Goal: Information Seeking & Learning: Learn about a topic

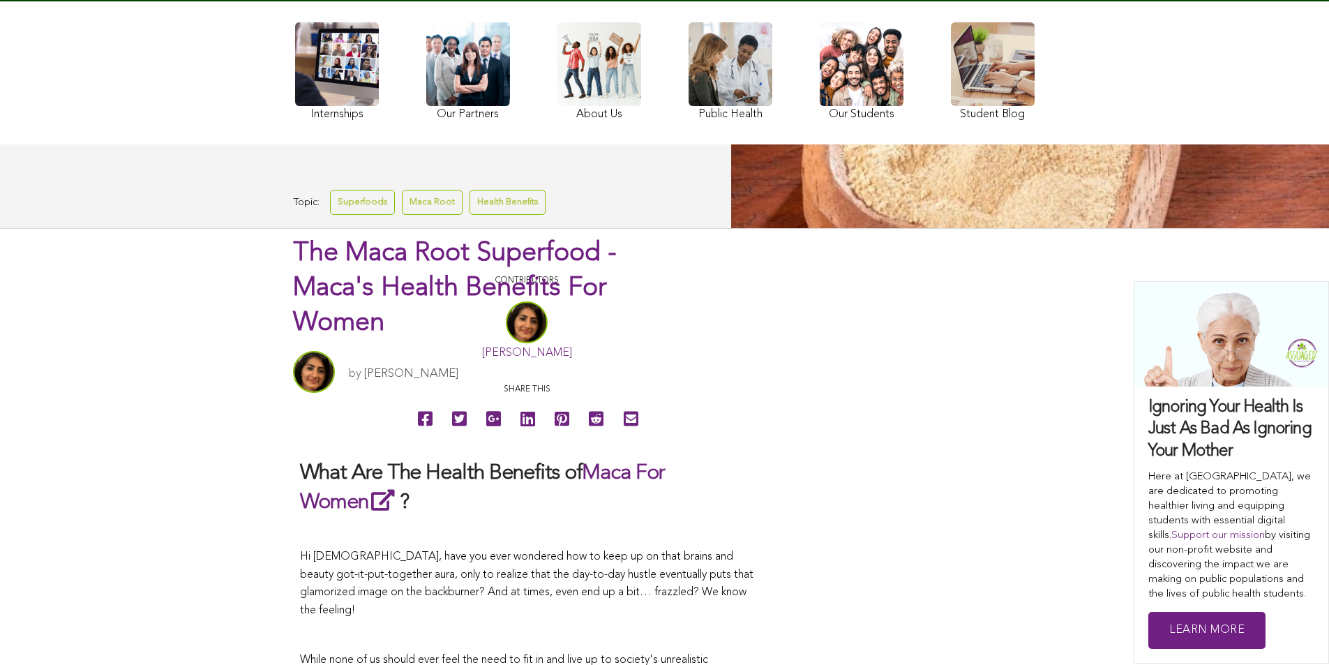
scroll to position [114, 0]
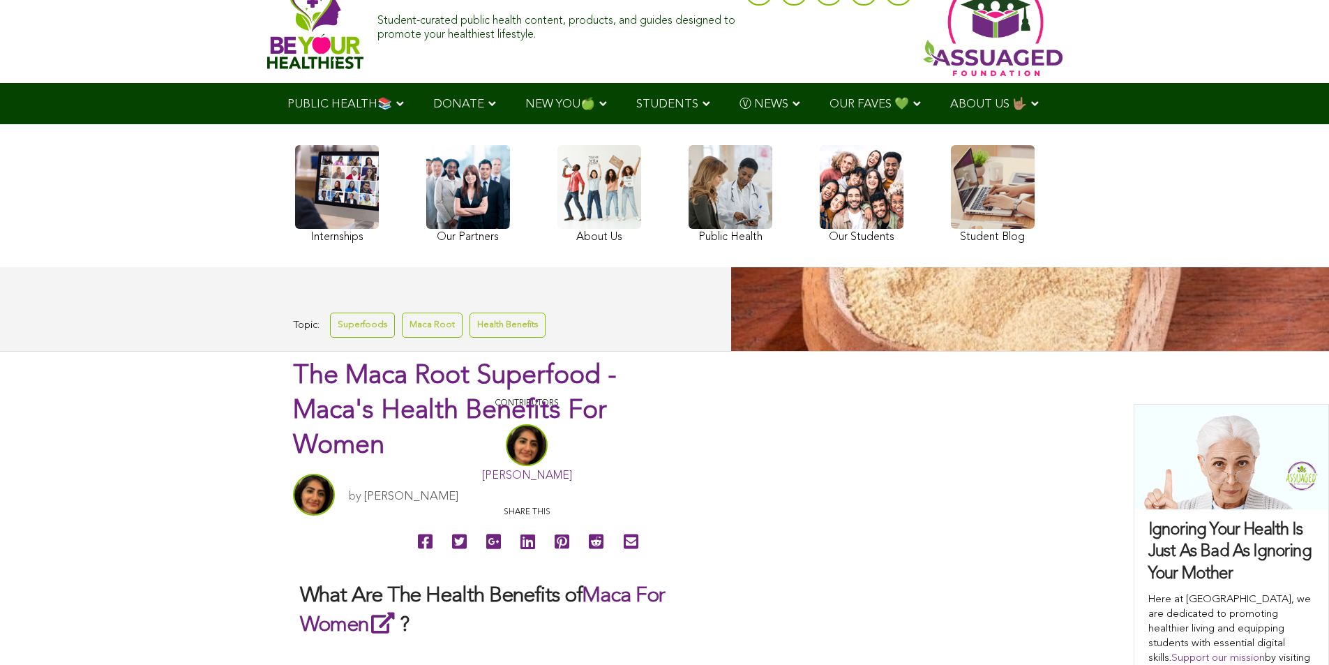
click at [820, 206] on link at bounding box center [862, 196] width 84 height 102
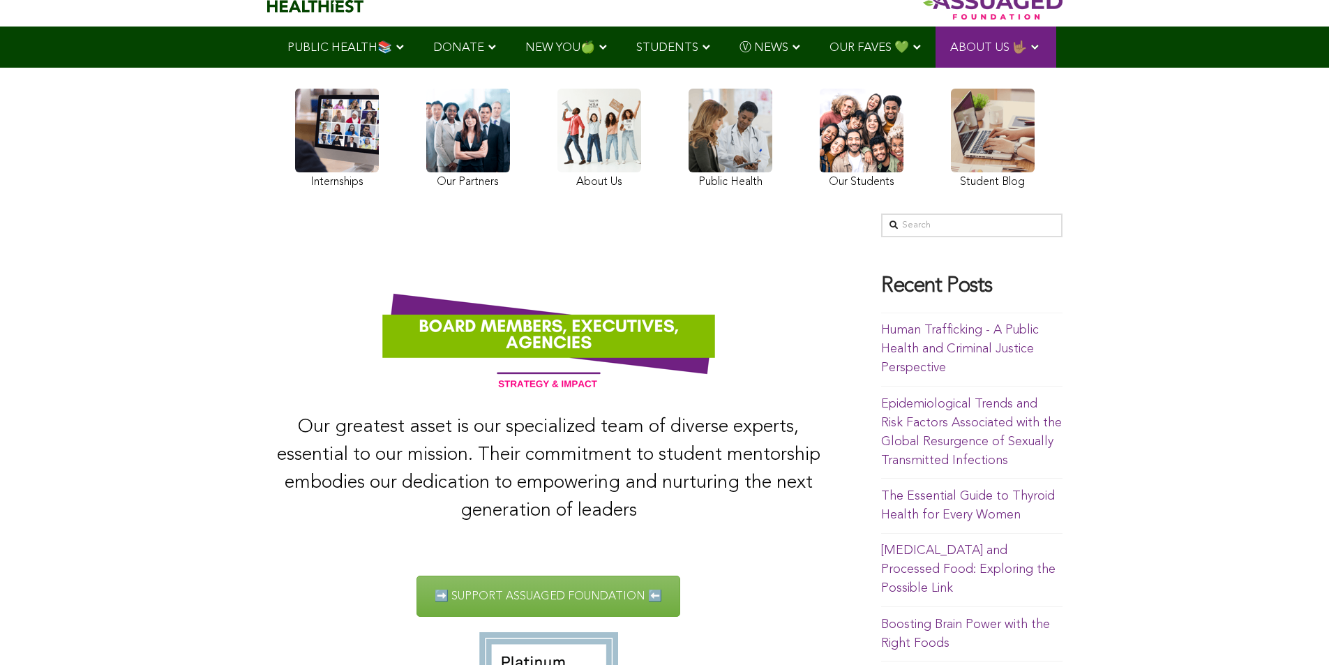
scroll to position [49, 0]
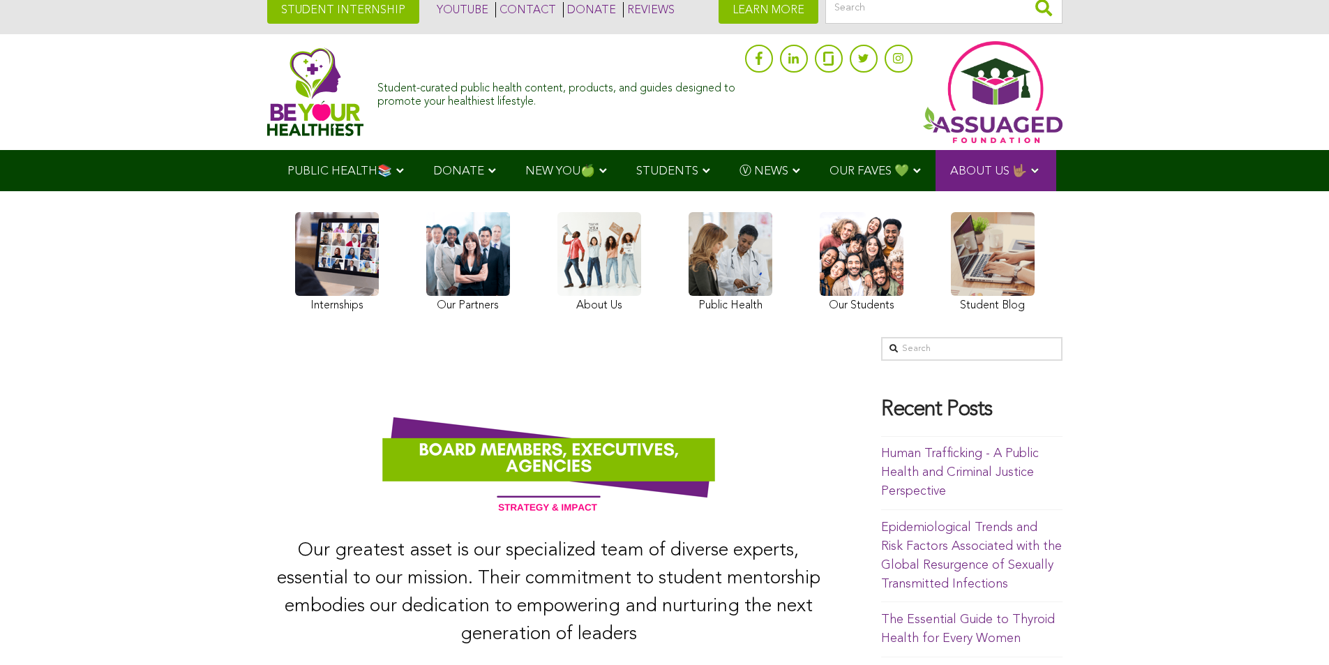
click at [820, 273] on link at bounding box center [862, 264] width 84 height 104
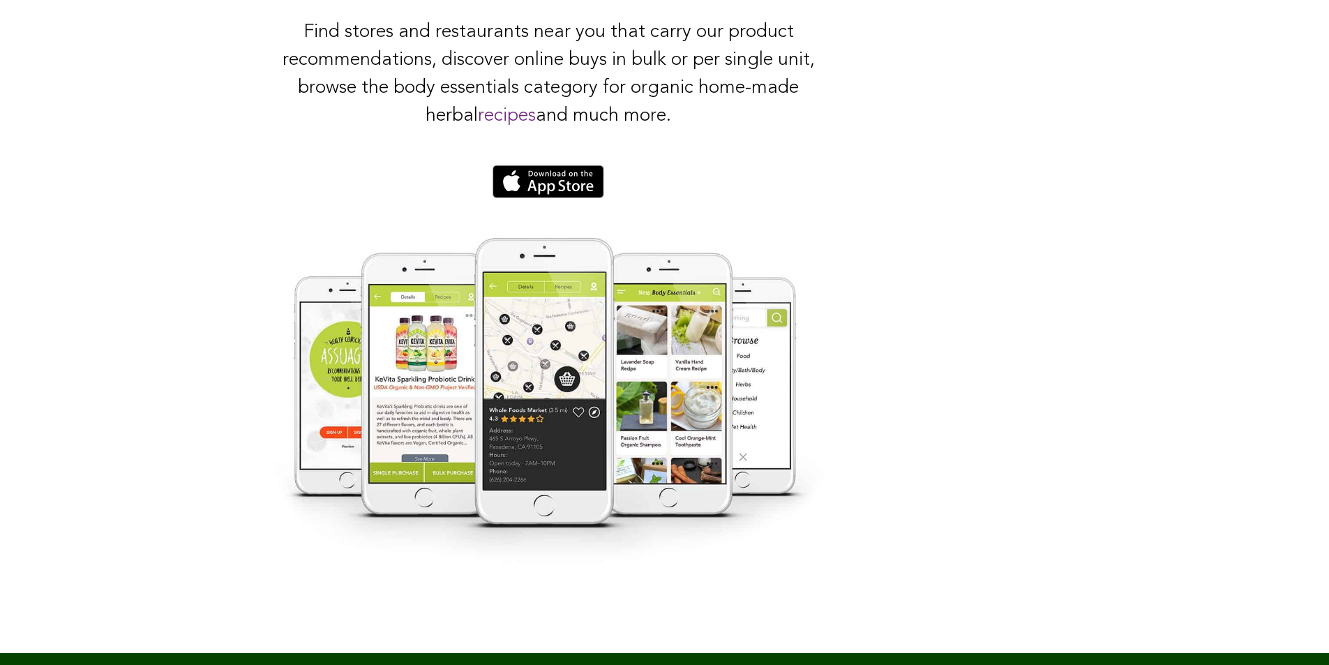
scroll to position [2330, 0]
